Goal: Task Accomplishment & Management: Use online tool/utility

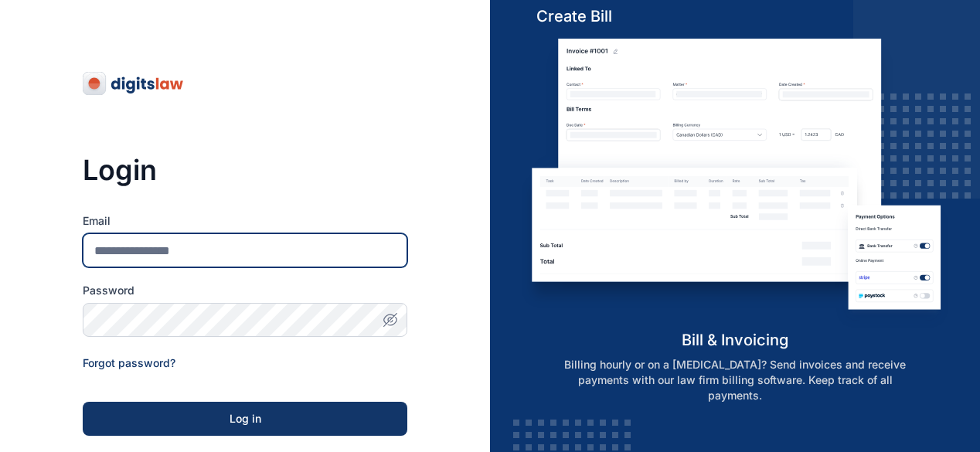
type input "**********"
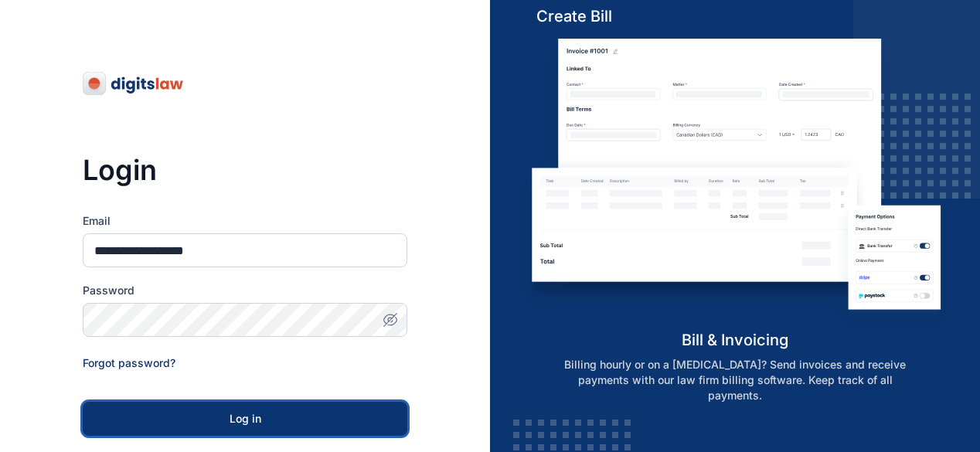
click at [250, 415] on div "Log in" at bounding box center [244, 418] width 275 height 15
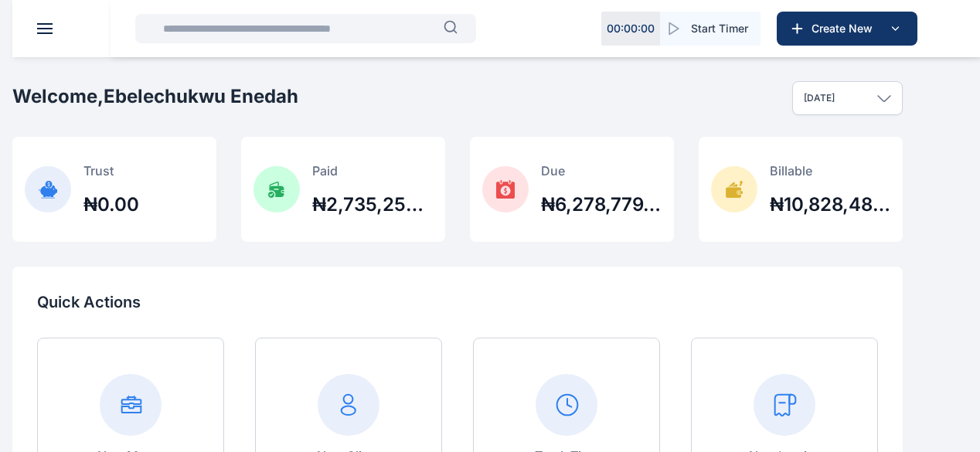
click at [0, 0] on icon at bounding box center [0, 0] width 0 height 0
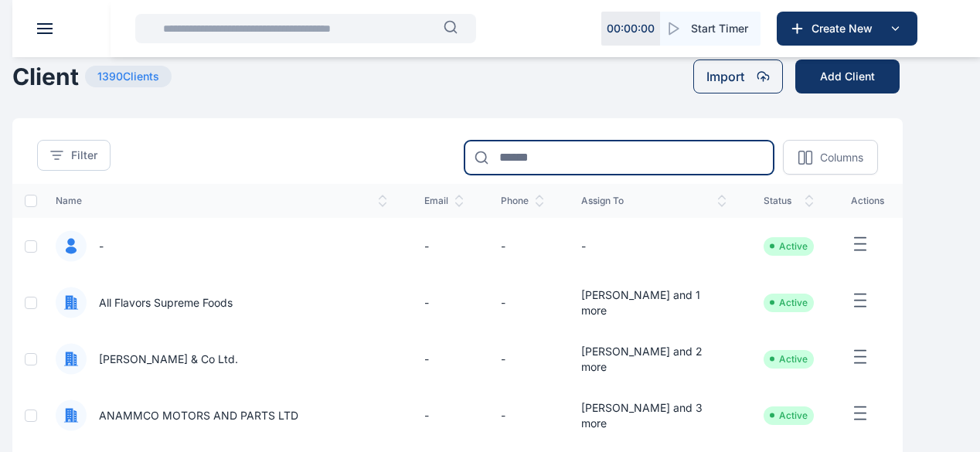
click at [560, 173] on input at bounding box center [618, 158] width 309 height 34
type input "**********"
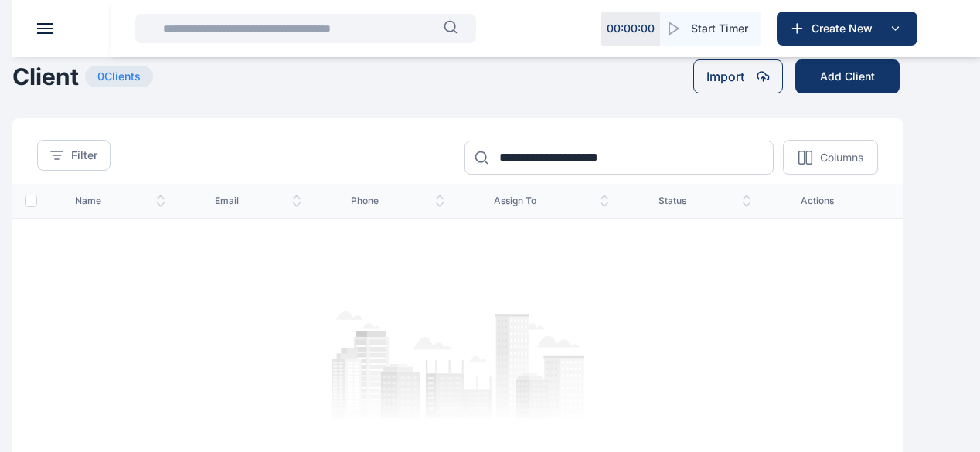
click at [0, 0] on icon at bounding box center [0, 0] width 0 height 0
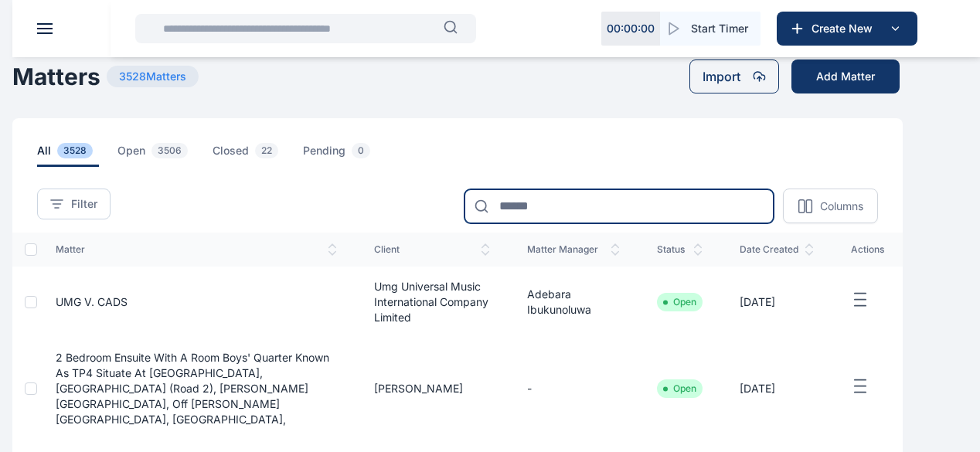
click at [594, 223] on input at bounding box center [618, 206] width 309 height 34
type input "******"
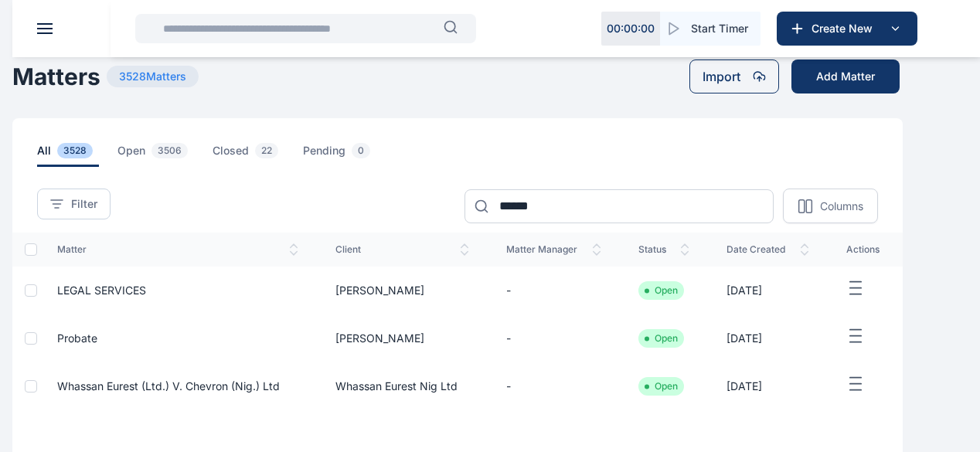
click at [865, 298] on icon "button" at bounding box center [855, 288] width 19 height 19
click at [680, 291] on td "Open" at bounding box center [664, 291] width 89 height 48
click at [684, 300] on ul "Open" at bounding box center [661, 290] width 46 height 19
click at [865, 298] on icon "button" at bounding box center [855, 288] width 19 height 19
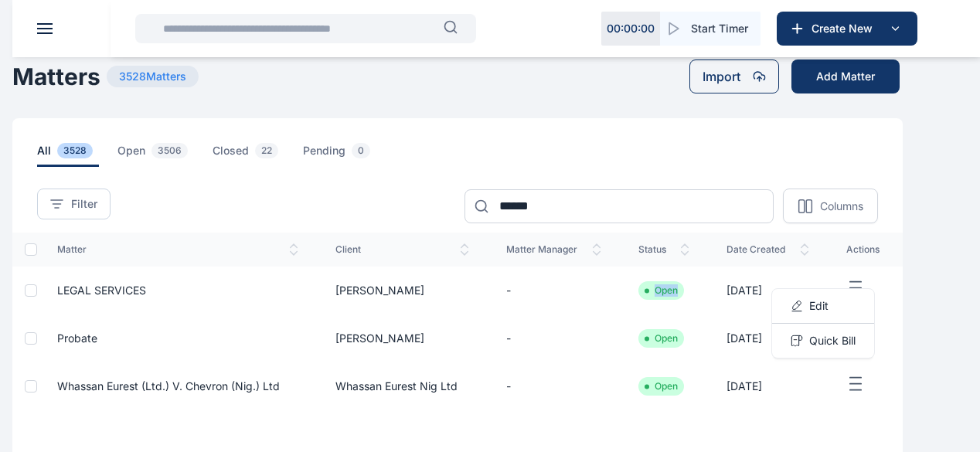
click at [146, 297] on span "LEGAL SERVICES" at bounding box center [101, 290] width 89 height 13
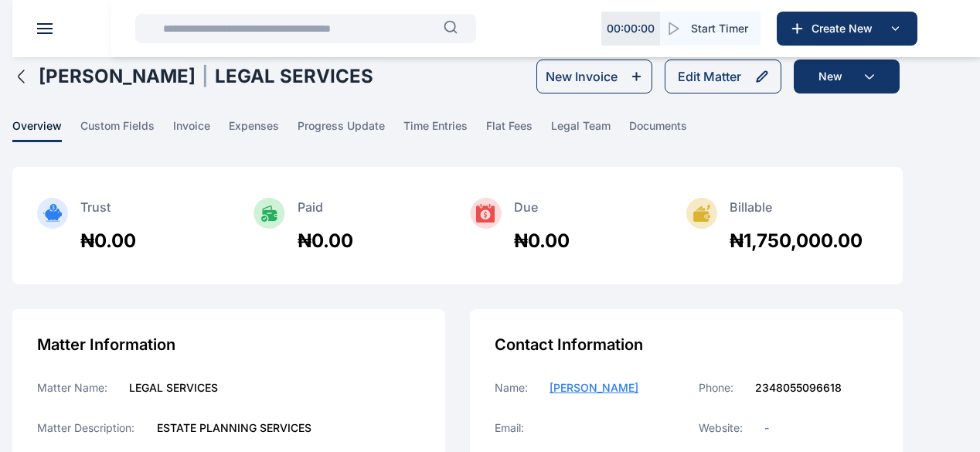
click at [839, 253] on div "₦1,750,000.00" at bounding box center [796, 241] width 133 height 25
click at [709, 222] on icon at bounding box center [700, 216] width 15 height 11
click at [647, 94] on button "New Invoice" at bounding box center [594, 77] width 116 height 34
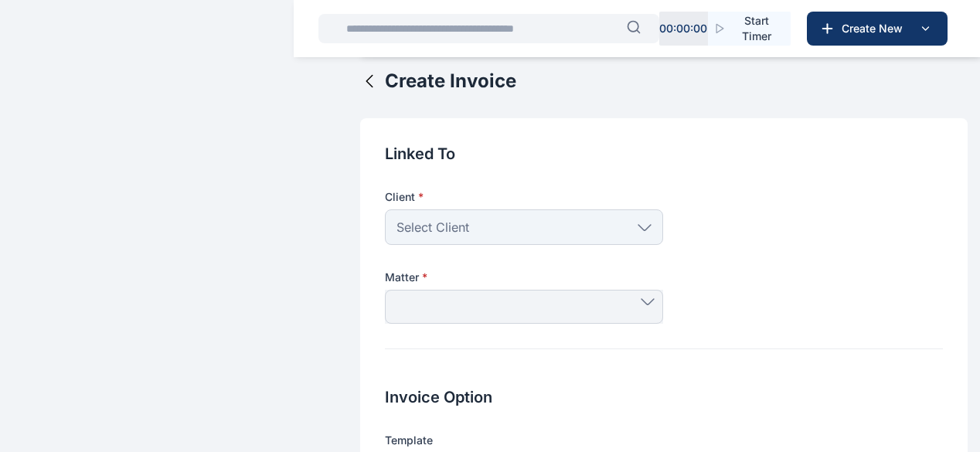
click at [360, 90] on icon at bounding box center [369, 81] width 19 height 19
